Goal: Task Accomplishment & Management: Use online tool/utility

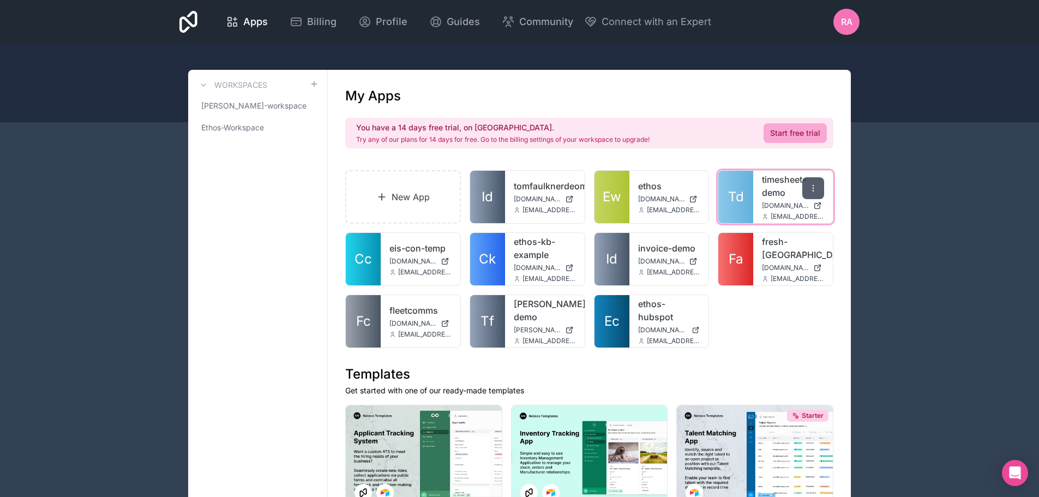
click at [817, 191] on div at bounding box center [813, 188] width 22 height 22
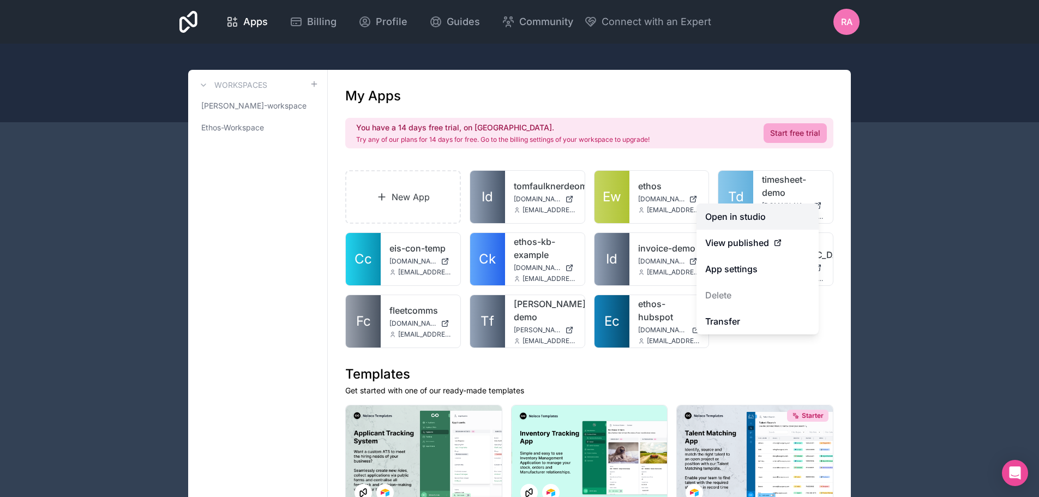
click at [786, 216] on link "Open in studio" at bounding box center [757, 216] width 122 height 26
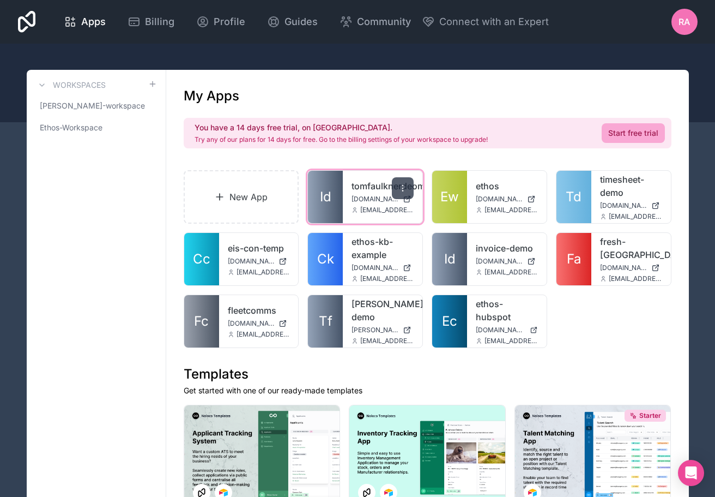
click at [399, 187] on icon at bounding box center [403, 188] width 9 height 9
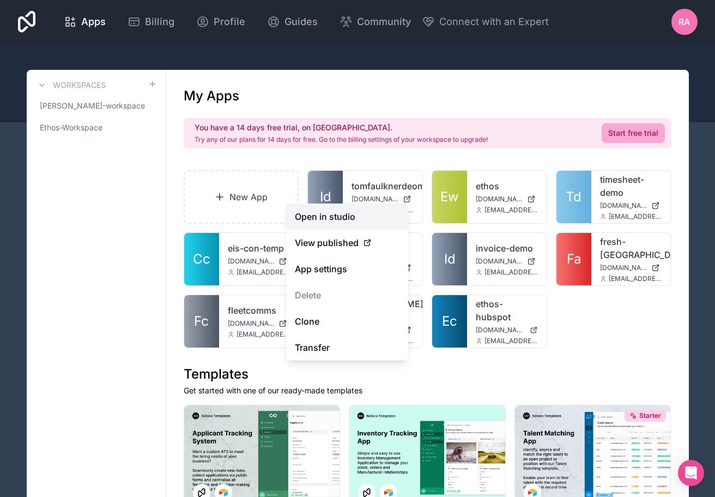
click at [370, 209] on link "Open in studio" at bounding box center [347, 216] width 122 height 26
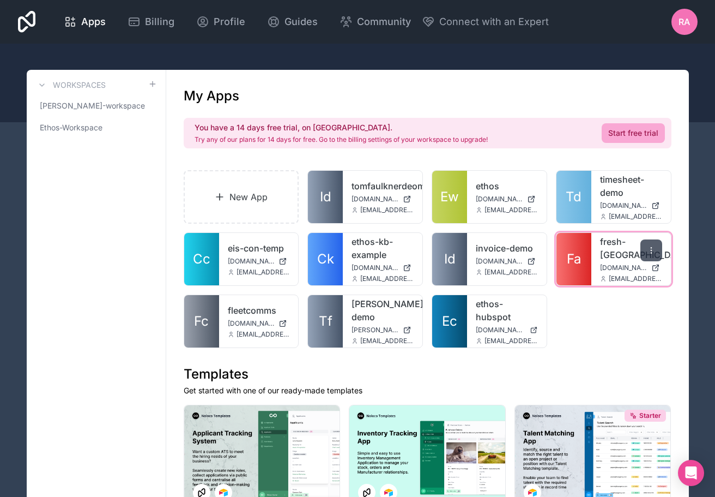
click at [655, 251] on icon at bounding box center [651, 250] width 9 height 9
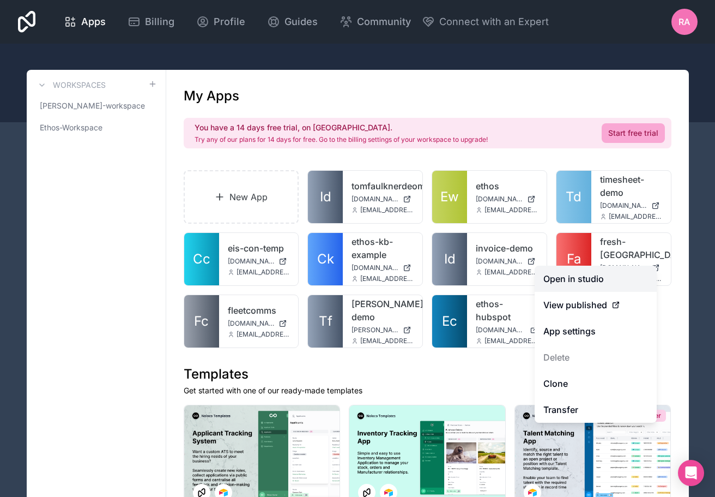
click at [610, 274] on link "Open in studio" at bounding box center [596, 279] width 122 height 26
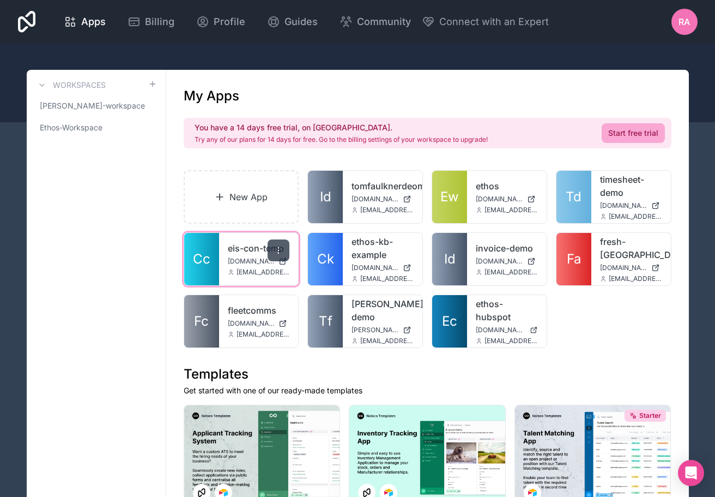
click at [275, 249] on icon at bounding box center [278, 250] width 9 height 9
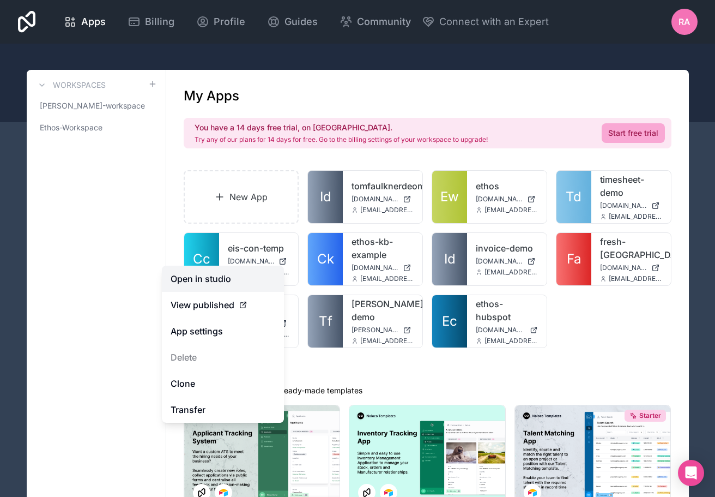
click at [227, 280] on link "Open in studio" at bounding box center [223, 279] width 122 height 26
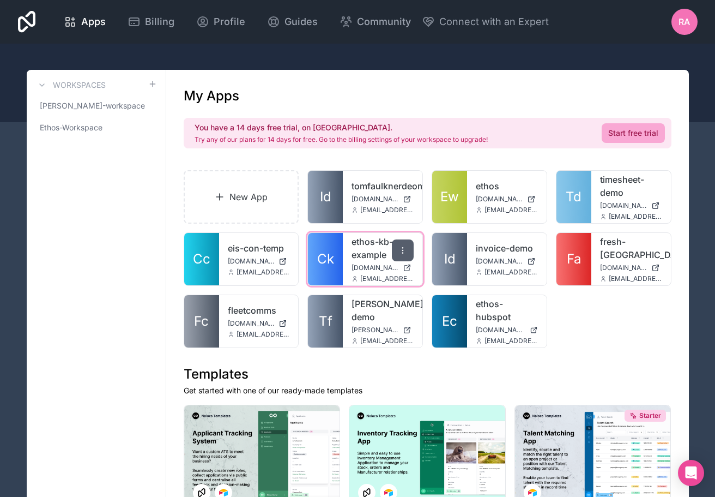
click at [403, 244] on div at bounding box center [403, 250] width 22 height 22
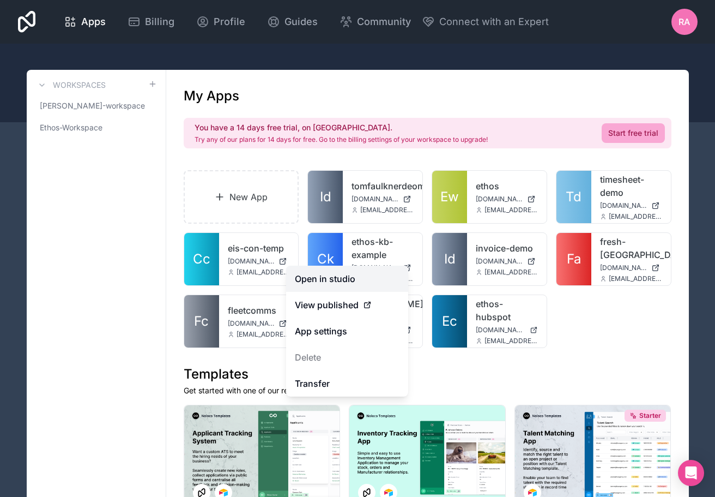
click at [360, 278] on link "Open in studio" at bounding box center [347, 279] width 122 height 26
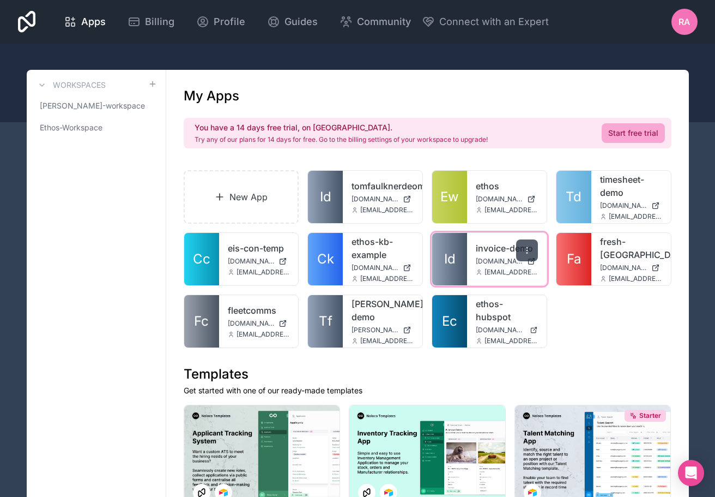
click at [524, 250] on icon at bounding box center [527, 250] width 9 height 9
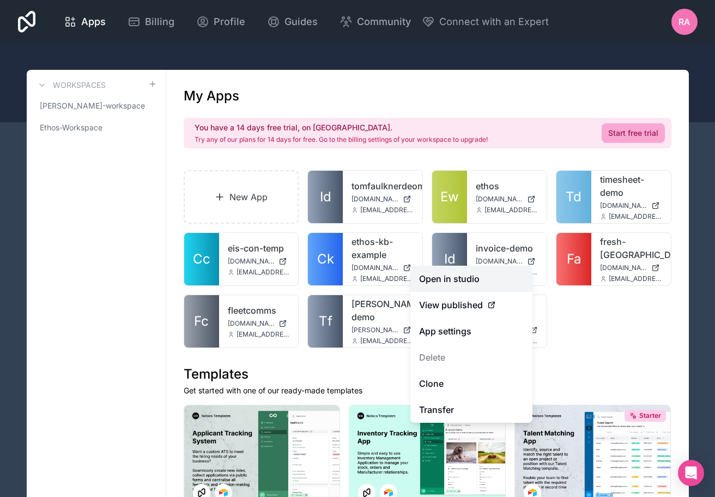
click at [483, 271] on link "Open in studio" at bounding box center [472, 279] width 122 height 26
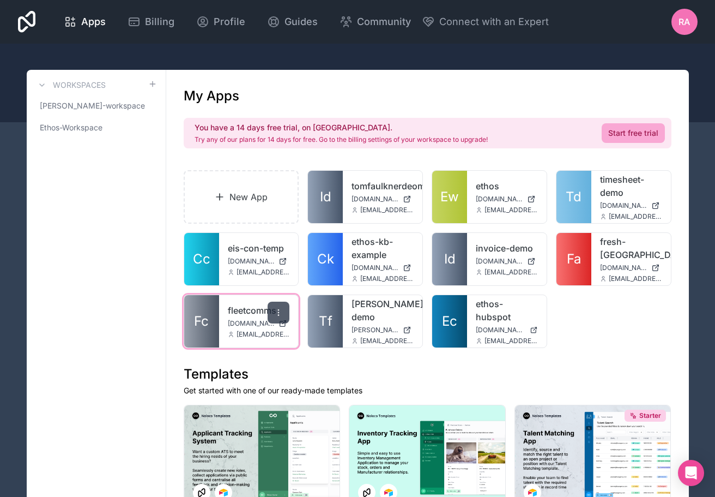
click at [272, 311] on div at bounding box center [279, 313] width 22 height 22
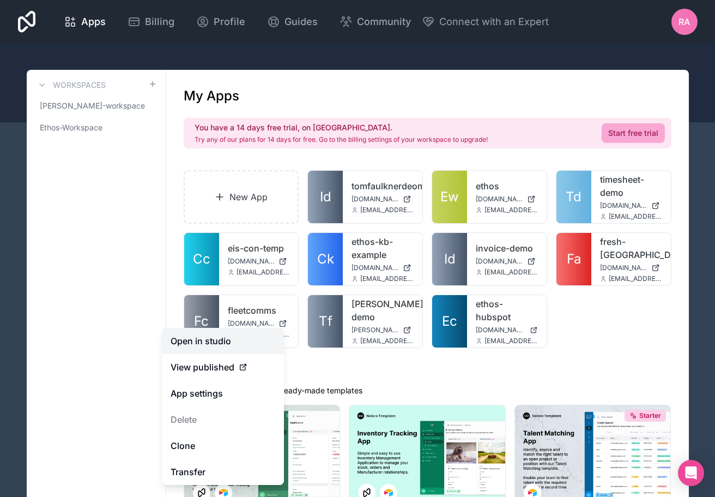
click at [213, 342] on link "Open in studio" at bounding box center [223, 341] width 122 height 26
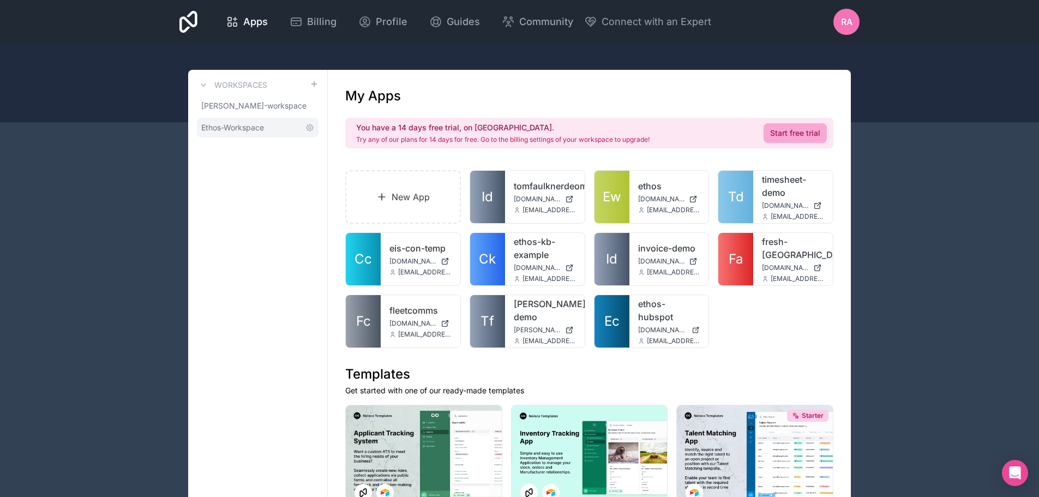
click at [254, 123] on span "Ethos-Workspace" at bounding box center [232, 127] width 63 height 11
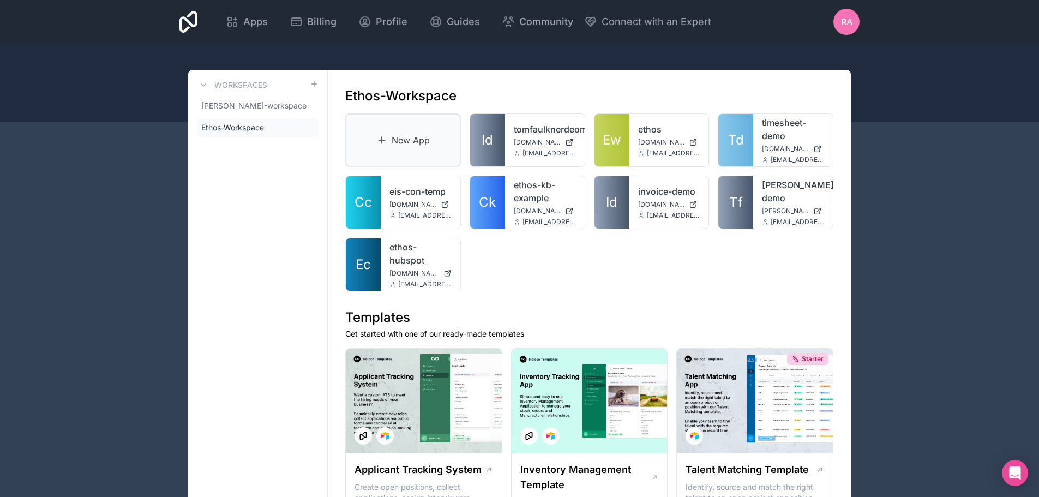
click at [395, 137] on link "New App" at bounding box center [403, 139] width 116 height 53
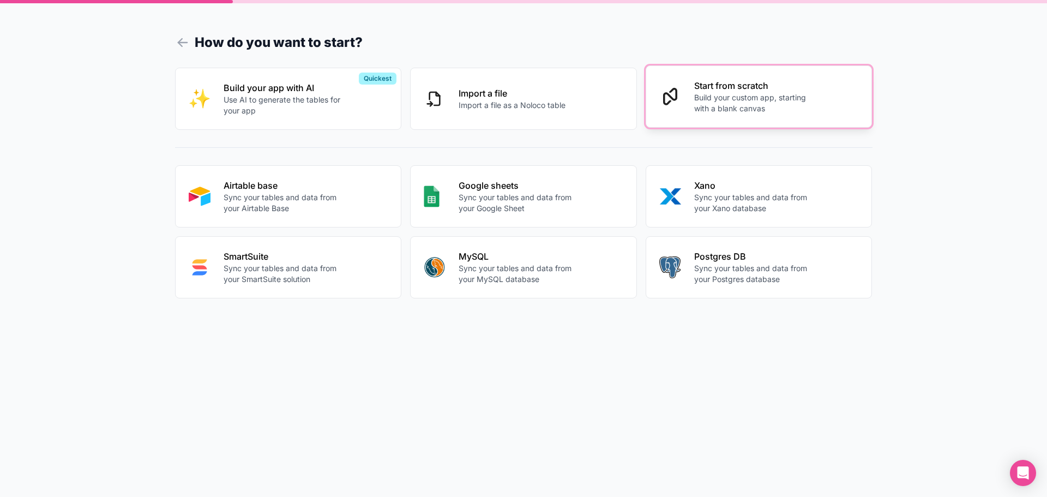
click at [717, 104] on p "Build your custom app, starting with a blank canvas" at bounding box center [754, 103] width 121 height 22
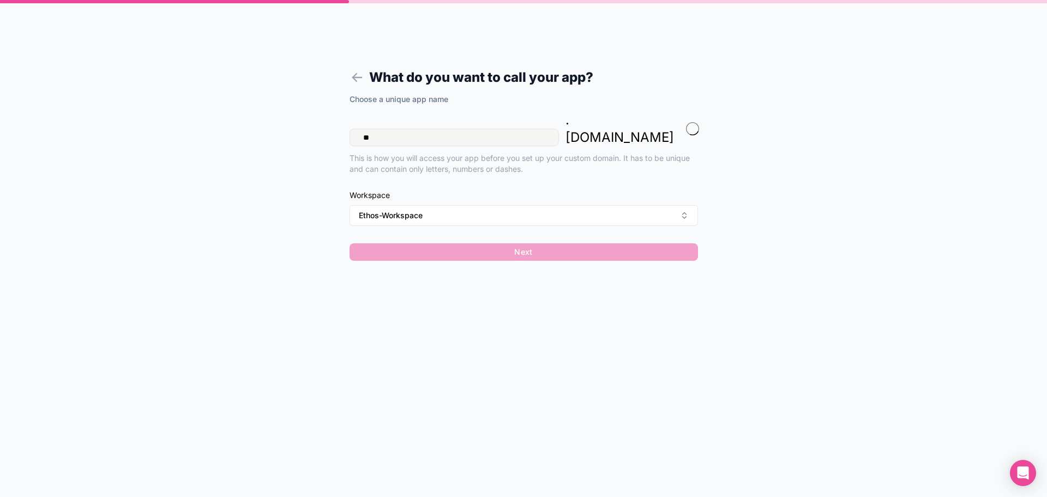
type input "*"
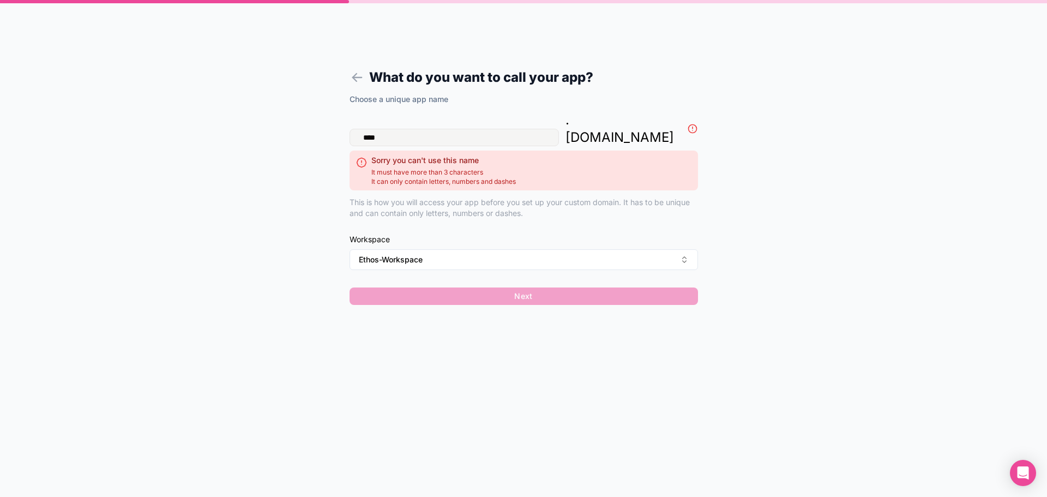
type input "*****"
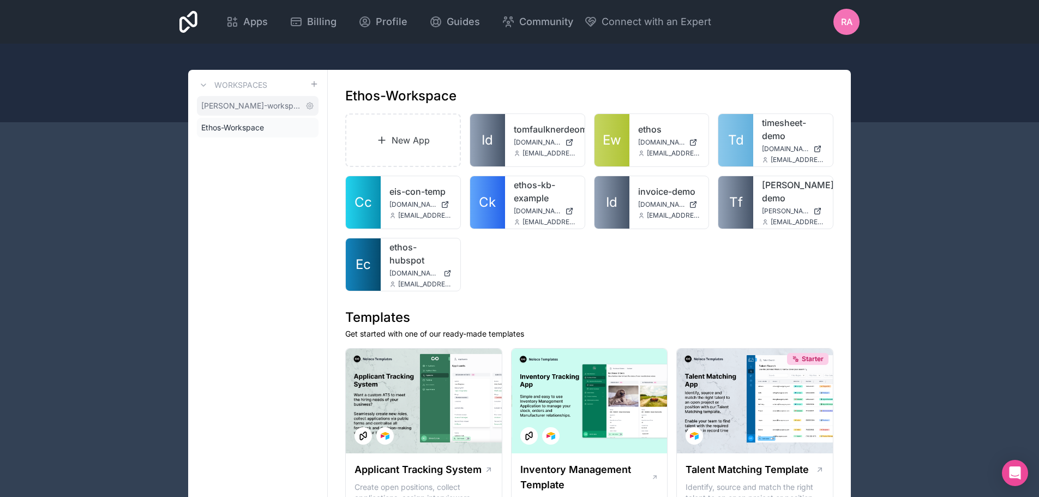
click at [237, 112] on link "ryan-arrindell-workspace" at bounding box center [258, 106] width 122 height 20
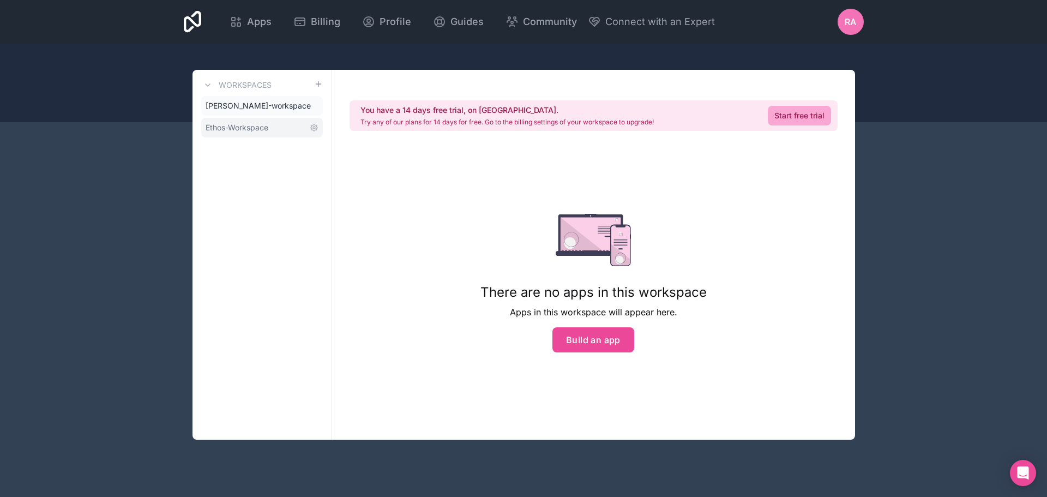
click at [245, 124] on span "Ethos-Workspace" at bounding box center [237, 127] width 63 height 11
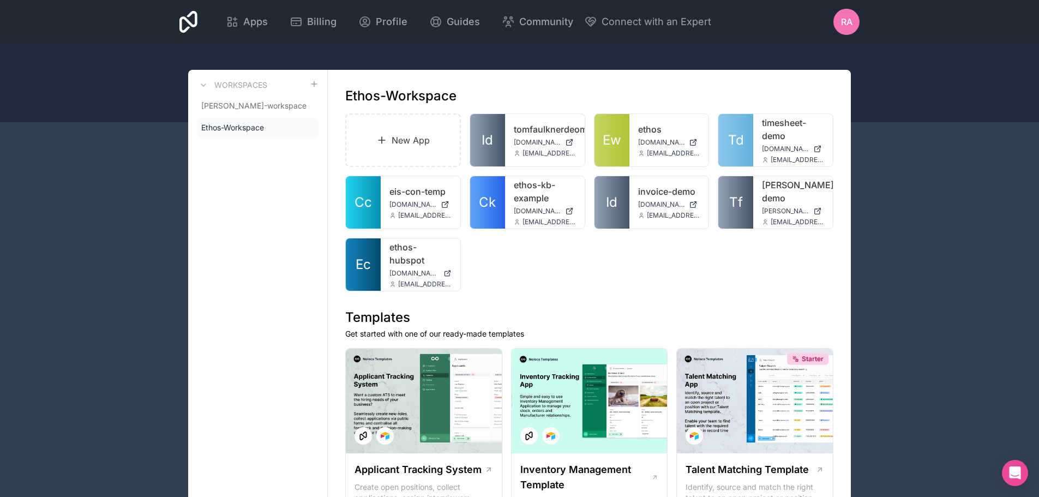
click at [184, 22] on icon at bounding box center [188, 22] width 18 height 22
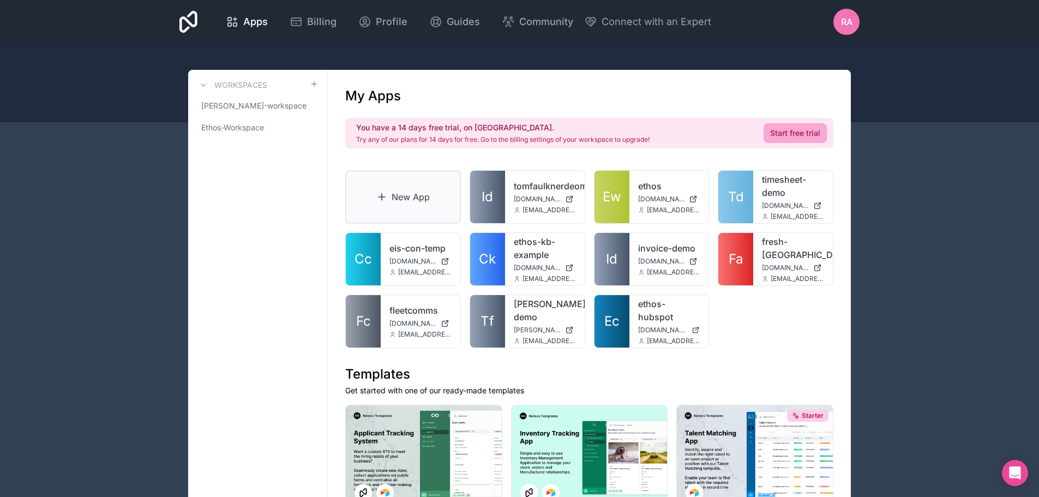
click at [394, 192] on link "New App" at bounding box center [403, 196] width 116 height 53
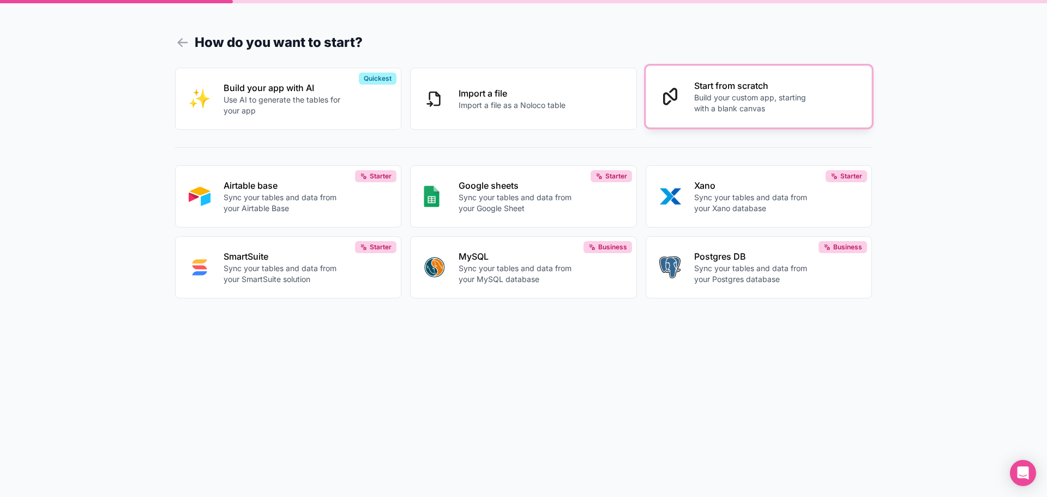
click at [723, 89] on p "Start from scratch" at bounding box center [754, 85] width 121 height 13
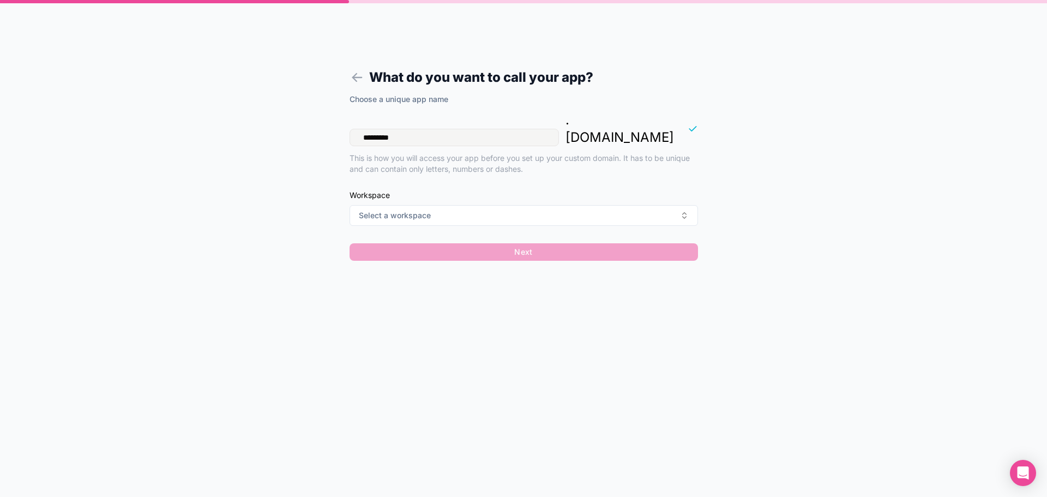
drag, startPoint x: 435, startPoint y: 113, endPoint x: 289, endPoint y: 138, distance: 147.8
click at [289, 138] on div "What do you want to call your app? Choose a unique app name ********* . noloco.…" at bounding box center [523, 248] width 1047 height 497
type input "**********"
click at [428, 210] on span "Select a workspace" at bounding box center [395, 215] width 72 height 11
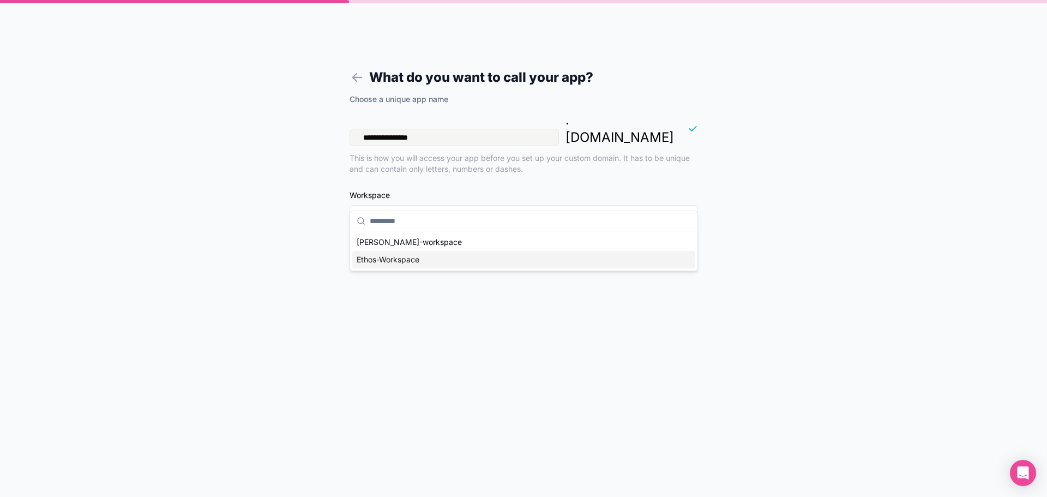
click at [384, 264] on div "Ethos-Workspace" at bounding box center [523, 259] width 343 height 17
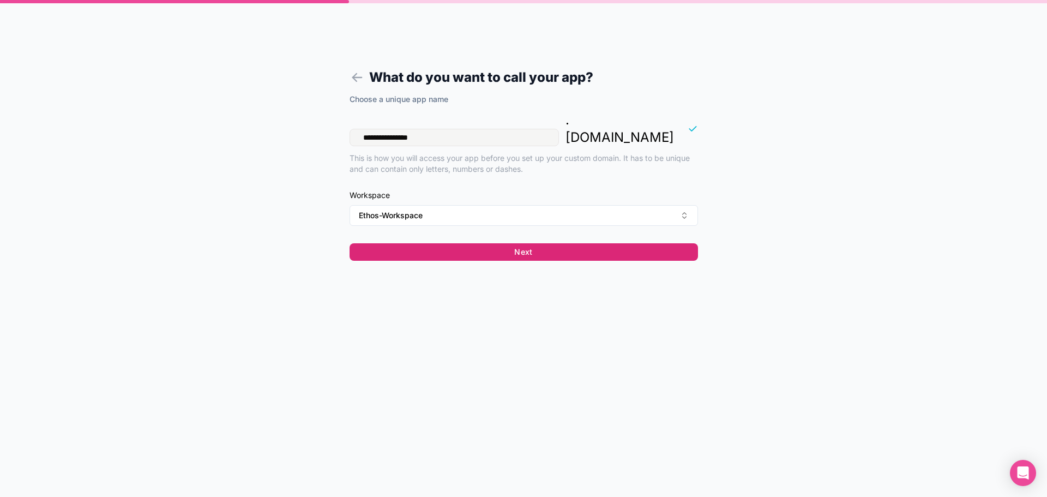
click at [447, 243] on button "Next" at bounding box center [524, 251] width 348 height 17
